Goal: Task Accomplishment & Management: Use online tool/utility

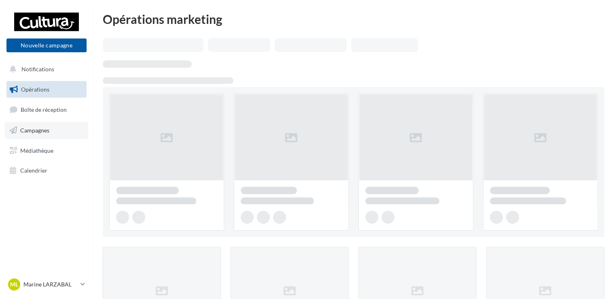
click at [36, 132] on span "Campagnes" at bounding box center [34, 130] width 29 height 7
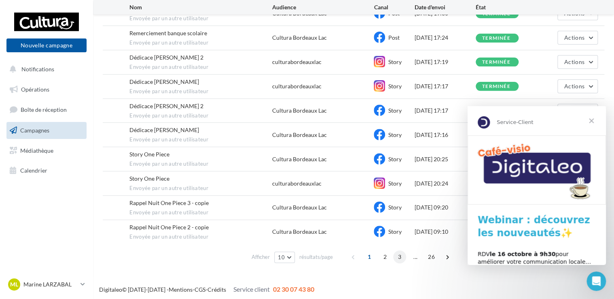
click at [398, 256] on span "3" at bounding box center [399, 256] width 13 height 13
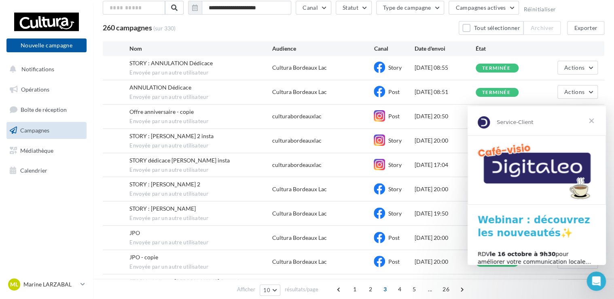
scroll to position [104, 0]
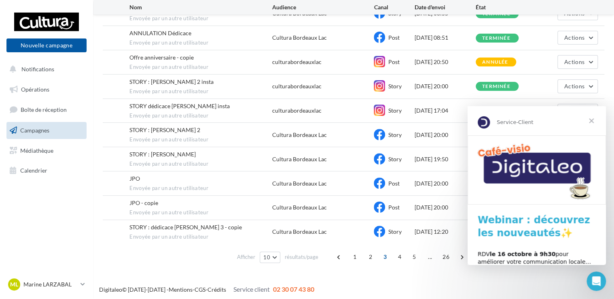
click at [593, 123] on span "Fermer" at bounding box center [591, 120] width 29 height 29
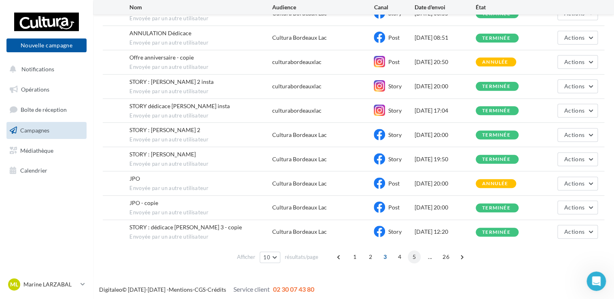
click at [417, 253] on span "5" at bounding box center [414, 256] width 13 height 13
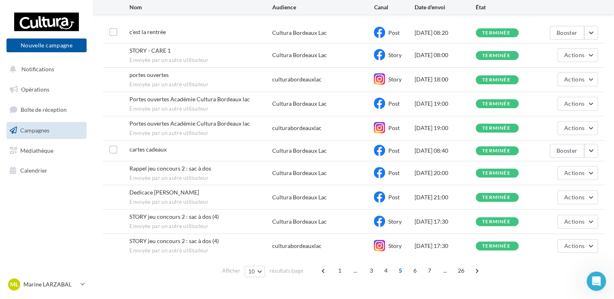
scroll to position [98, 0]
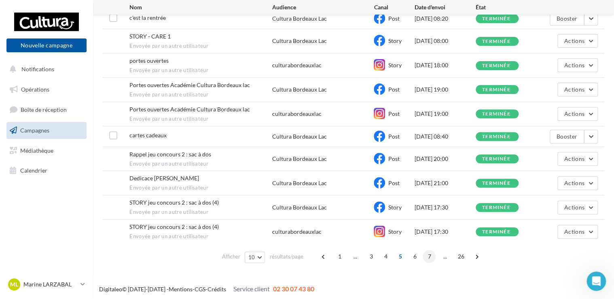
click at [433, 255] on span "7" at bounding box center [429, 256] width 13 height 13
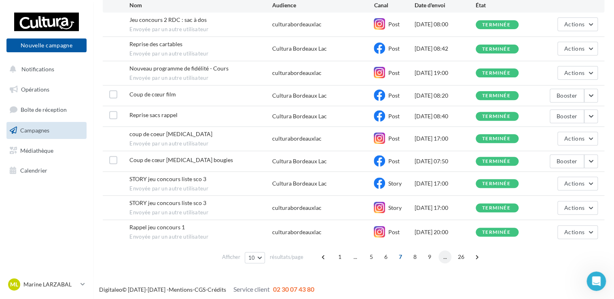
scroll to position [94, 0]
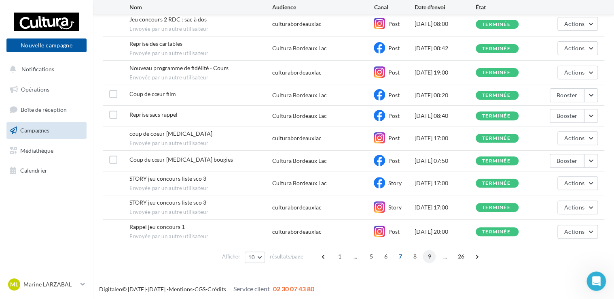
click at [431, 252] on span "9" at bounding box center [429, 256] width 13 height 13
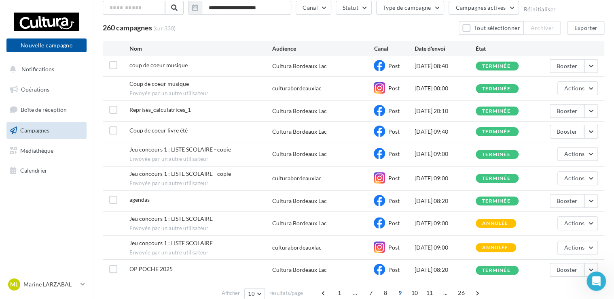
scroll to position [87, 0]
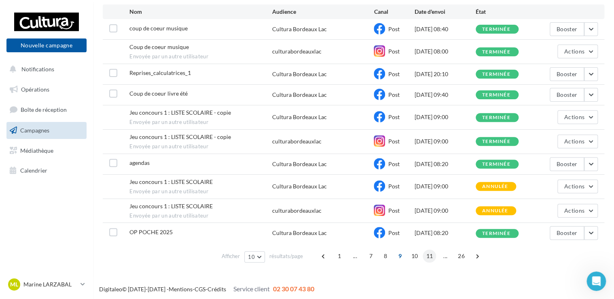
click at [430, 255] on span "11" at bounding box center [429, 255] width 13 height 13
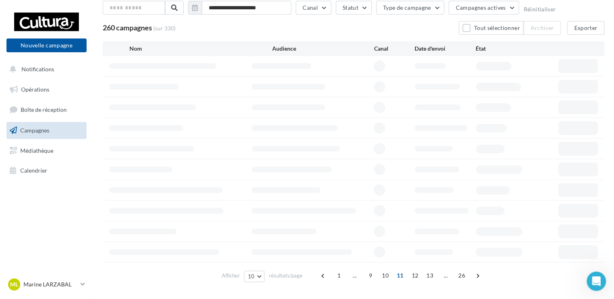
scroll to position [73, 0]
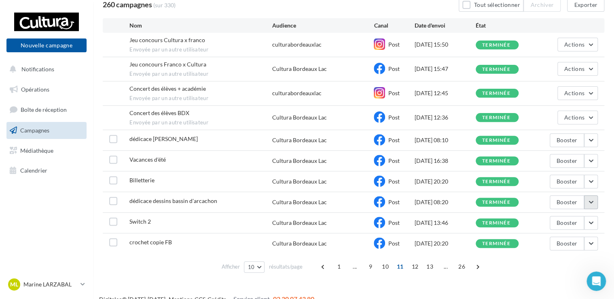
click at [587, 204] on button "button" at bounding box center [592, 202] width 14 height 14
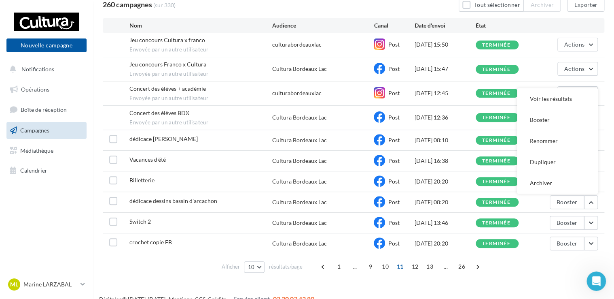
click at [196, 136] on div "dédicace [PERSON_NAME]" at bounding box center [201, 140] width 142 height 10
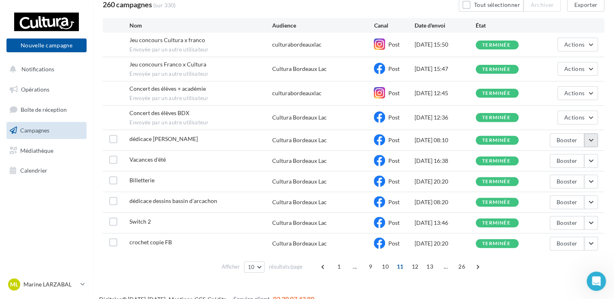
click at [589, 138] on button "button" at bounding box center [592, 140] width 14 height 14
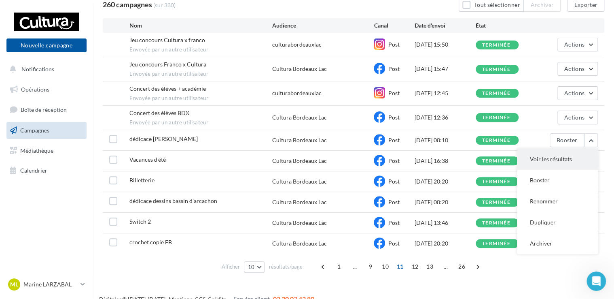
click at [555, 157] on button "Voir les résultats" at bounding box center [557, 159] width 81 height 21
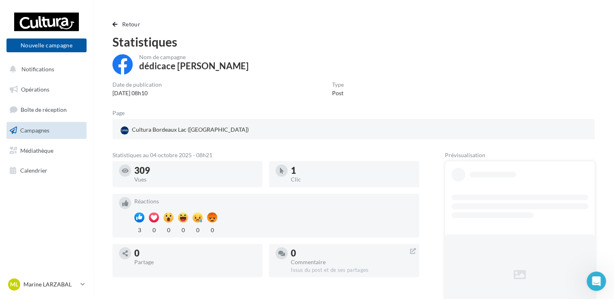
scroll to position [40, 0]
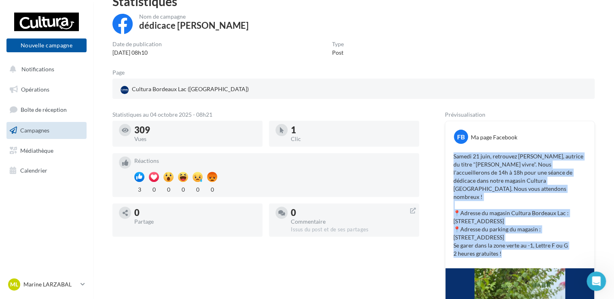
drag, startPoint x: 454, startPoint y: 156, endPoint x: 513, endPoint y: 249, distance: 110.3
click at [513, 249] on div "Samedi 21 juin, retrouvez [PERSON_NAME], autrice du titre "[PERSON_NAME] vivre"…" at bounding box center [520, 204] width 145 height 109
drag, startPoint x: 513, startPoint y: 249, endPoint x: 478, endPoint y: 180, distance: 78.2
copy p "Samedi 21 juin, retrouvez [PERSON_NAME], autrice du titre "[PERSON_NAME] vivre"…"
